Goal: Check status: Check status

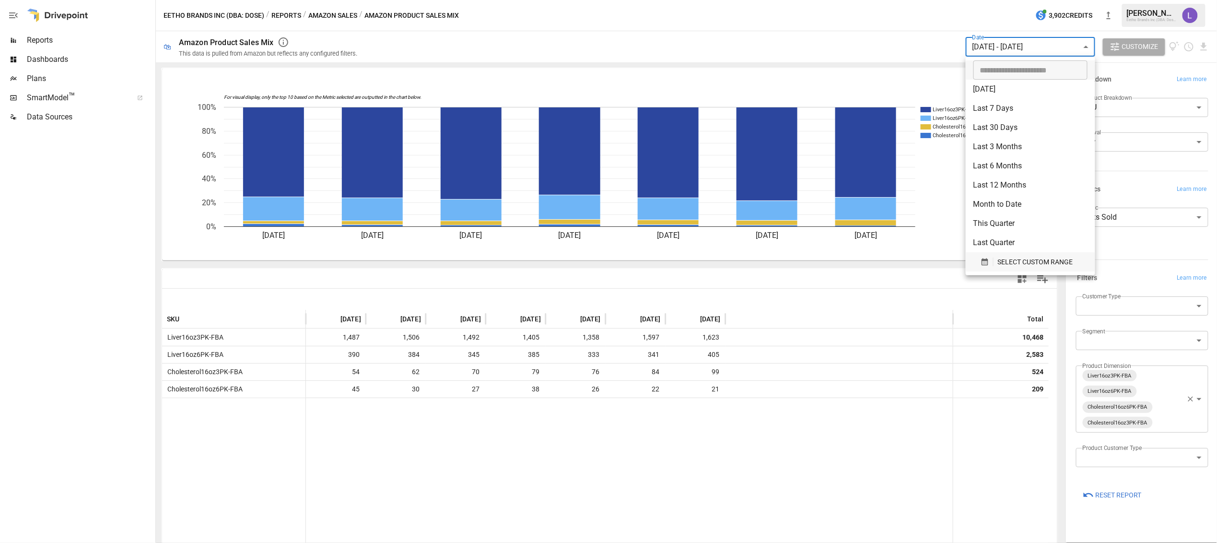
click at [1011, 264] on span "SELECT CUSTOM RANGE" at bounding box center [1034, 262] width 75 height 12
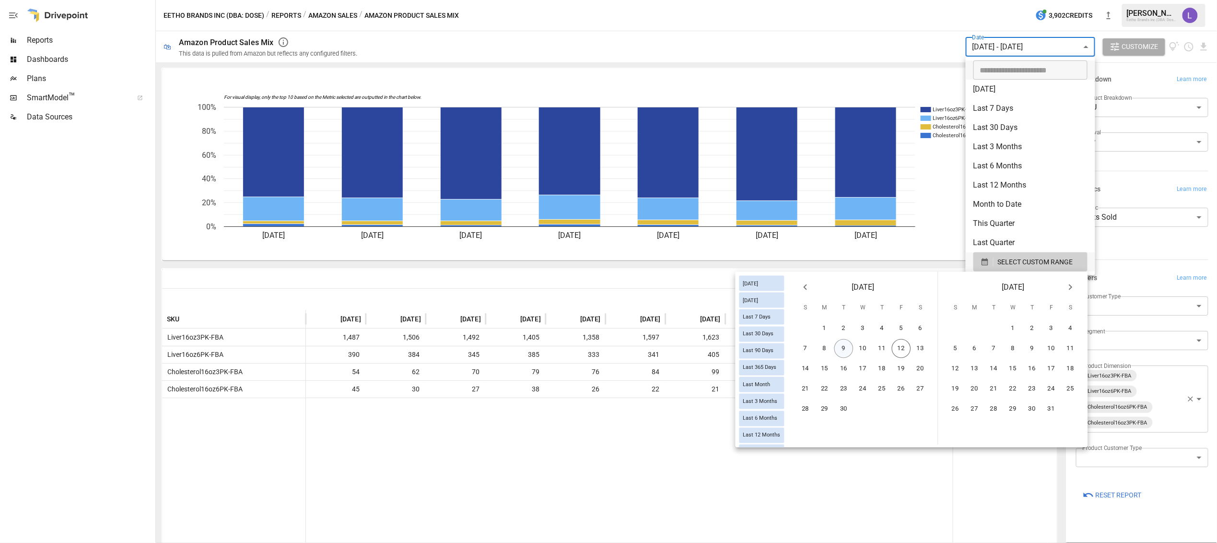
click at [844, 348] on button "9" at bounding box center [843, 348] width 19 height 19
click at [886, 346] on button "11" at bounding box center [882, 348] width 19 height 19
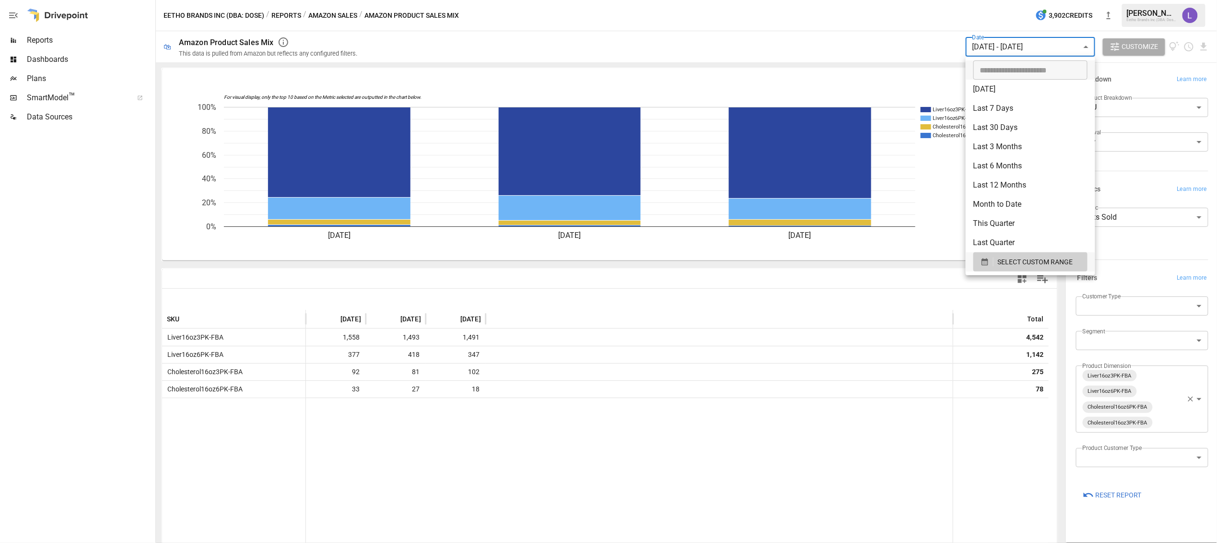
click at [330, 13] on div at bounding box center [608, 271] width 1217 height 543
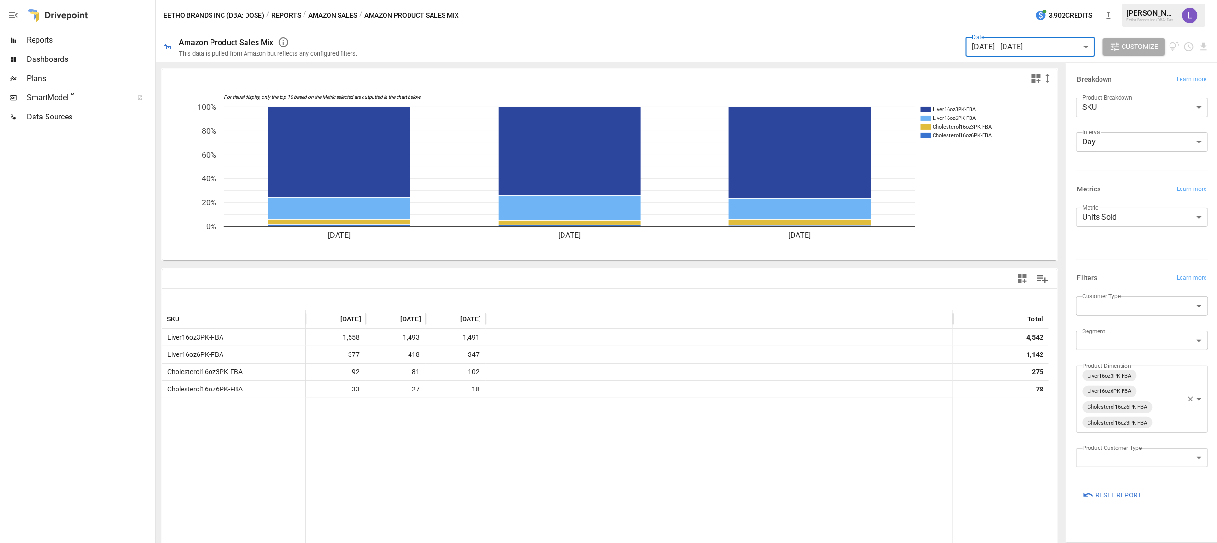
click at [332, 16] on button "Amazon Sales" at bounding box center [332, 16] width 49 height 12
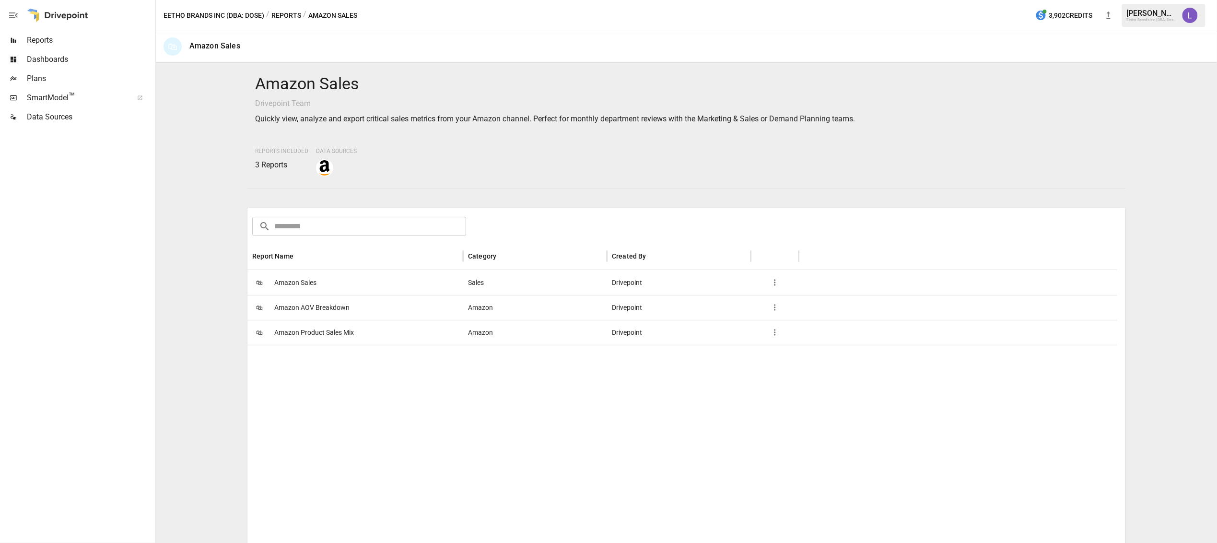
click at [299, 278] on span "Amazon Sales" at bounding box center [295, 282] width 42 height 24
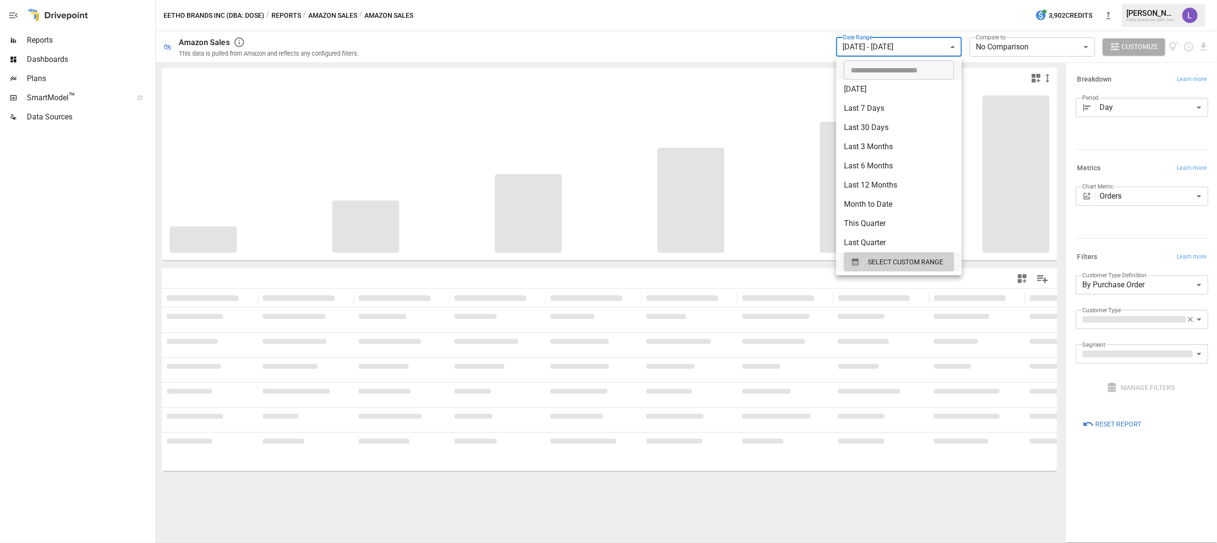
click at [923, 0] on body "**********" at bounding box center [608, 0] width 1217 height 0
click at [889, 263] on span "SELECT CUSTOM RANGE" at bounding box center [905, 262] width 75 height 12
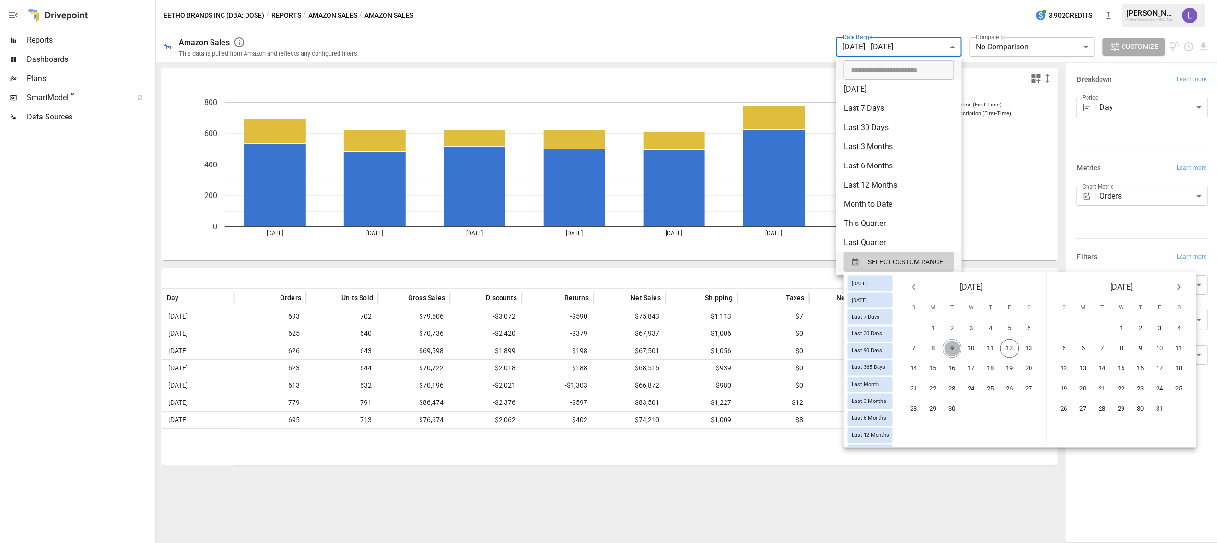
click at [959, 344] on button "9" at bounding box center [952, 348] width 19 height 19
click at [995, 344] on button "11" at bounding box center [990, 348] width 19 height 19
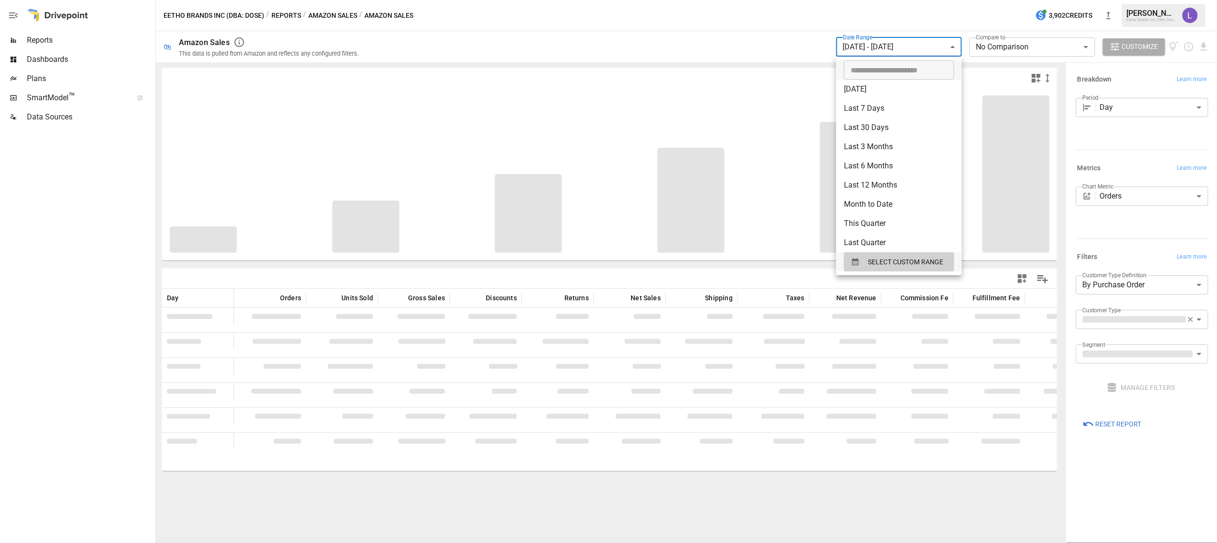
click at [760, 45] on div at bounding box center [608, 271] width 1217 height 543
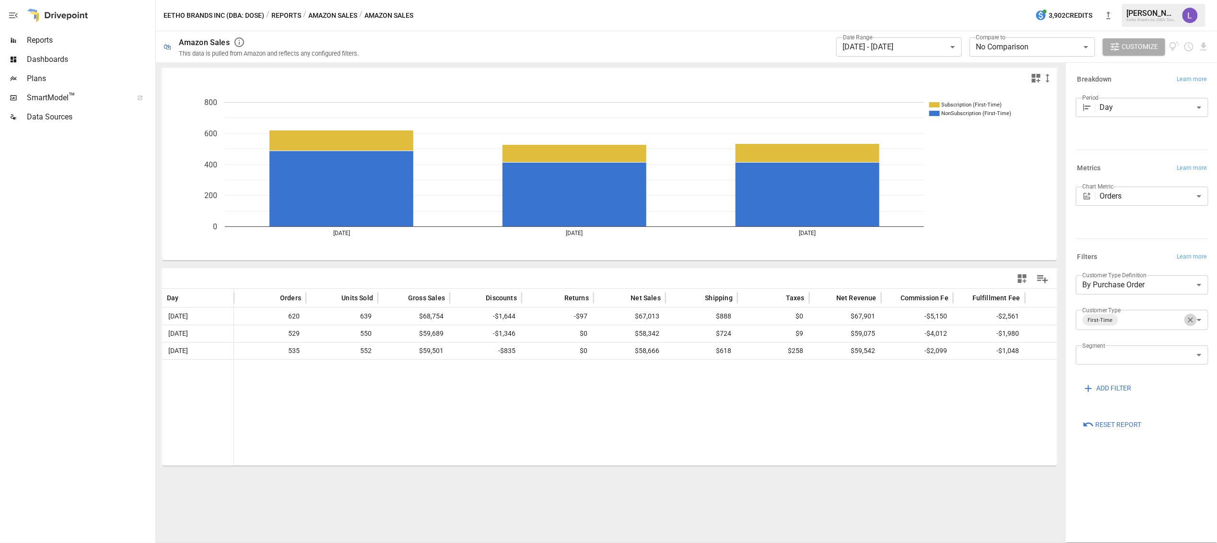
click at [1189, 319] on icon "button" at bounding box center [1190, 320] width 9 height 9
